Goal: Find specific page/section: Find specific page/section

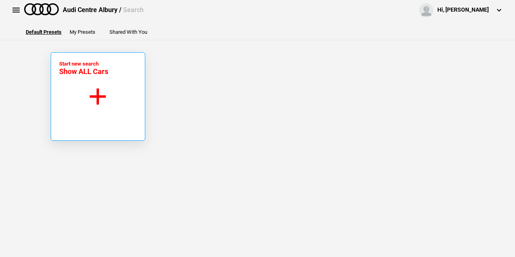
click at [96, 78] on button "Start new search Show ALL Cars" at bounding box center [98, 96] width 94 height 88
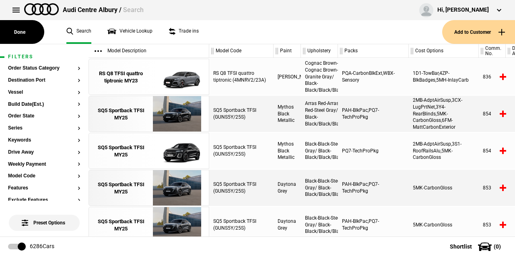
click at [87, 34] on link "Search" at bounding box center [78, 32] width 25 height 24
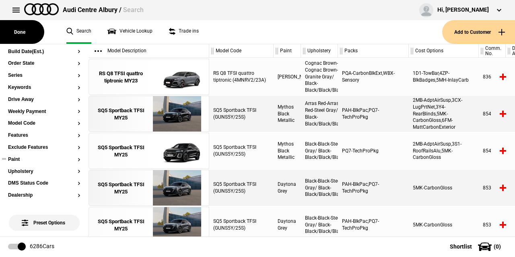
scroll to position [80, 0]
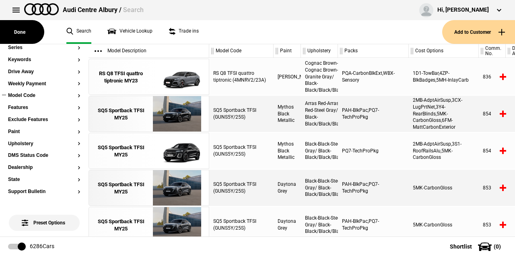
click at [19, 95] on button "Model Code" at bounding box center [44, 96] width 72 height 6
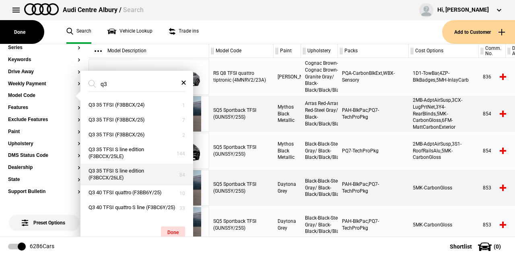
type input "q3"
click at [138, 173] on button "Q3 35 TFSI S line edition (F3BCCX/26LE)" at bounding box center [136, 175] width 113 height 22
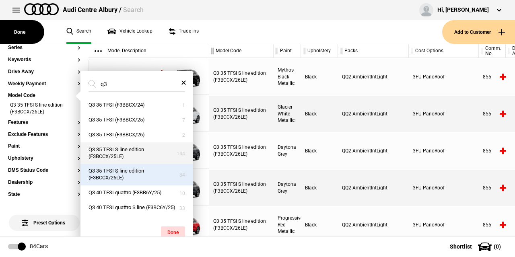
click at [151, 152] on button "Q3 35 TFSI S line edition (F3BCCX/25LE)" at bounding box center [136, 153] width 113 height 22
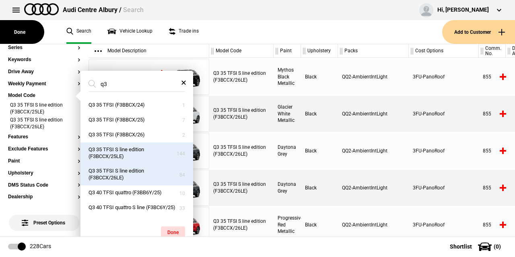
click at [265, 165] on div "Q3 35 TFSI S line edition (F3BCCX/26LE)" at bounding box center [241, 151] width 64 height 36
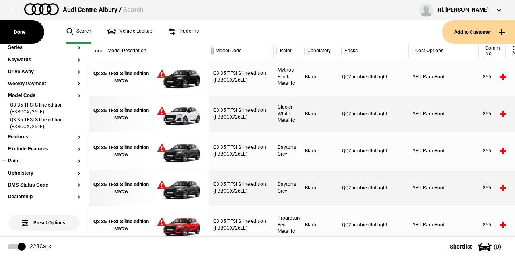
click at [26, 160] on button "Paint" at bounding box center [44, 161] width 72 height 6
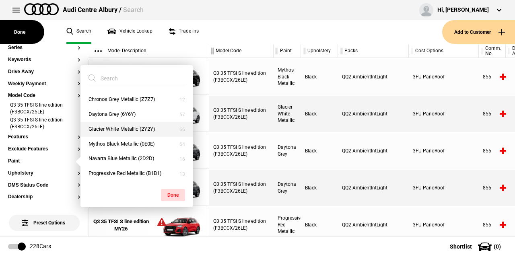
click at [138, 129] on button "Glacier White Metallic (2Y2Y)" at bounding box center [136, 129] width 113 height 15
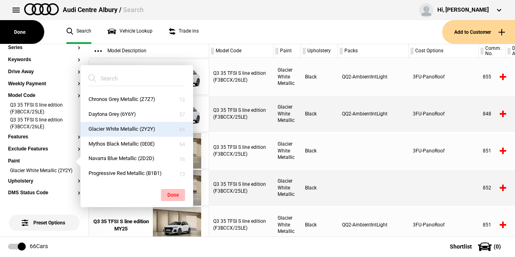
click at [171, 192] on button "Done" at bounding box center [173, 195] width 24 height 12
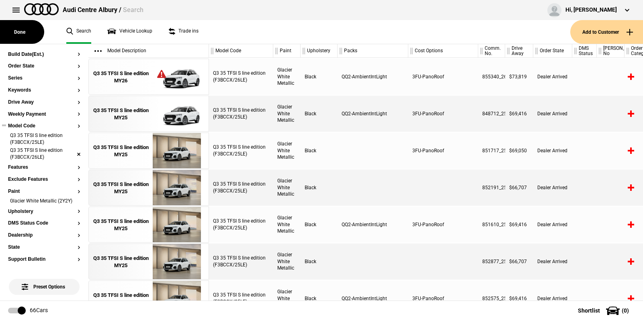
scroll to position [100, 0]
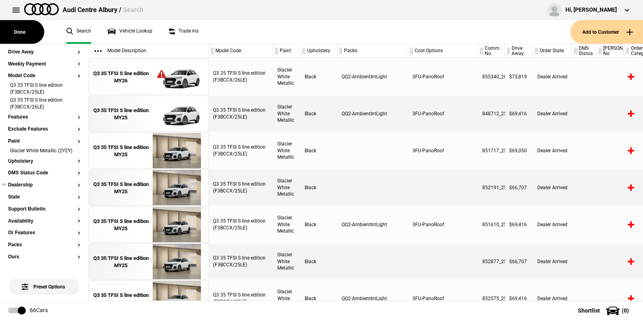
click at [24, 188] on button "Dealership" at bounding box center [44, 186] width 72 height 6
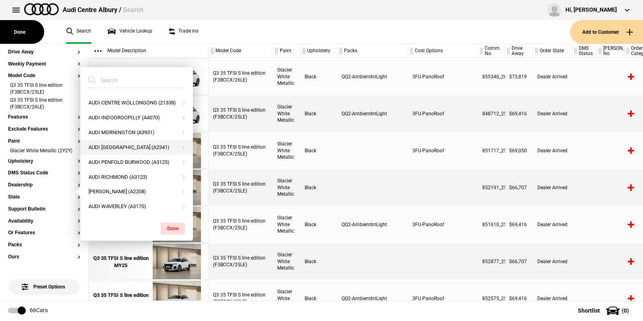
scroll to position [283, 0]
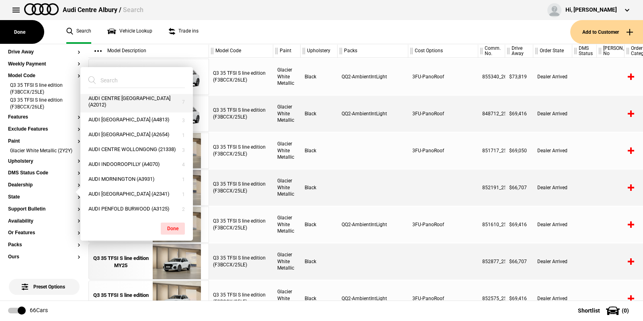
click at [142, 113] on button "AUDI CENTRE SYDNEY (A2012)" at bounding box center [136, 102] width 113 height 22
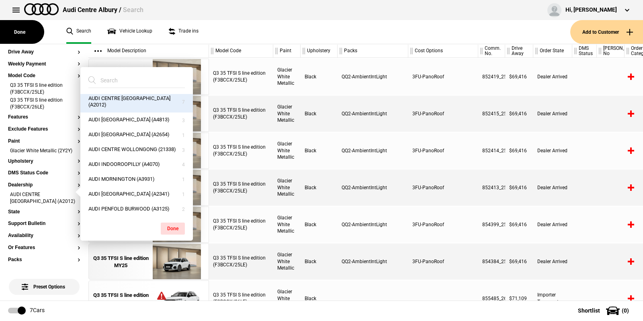
click at [304, 166] on div "Black" at bounding box center [319, 151] width 37 height 36
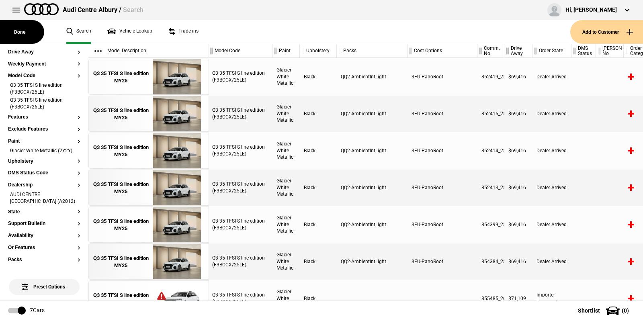
scroll to position [0, 0]
